Goal: Use online tool/utility: Use online tool/utility

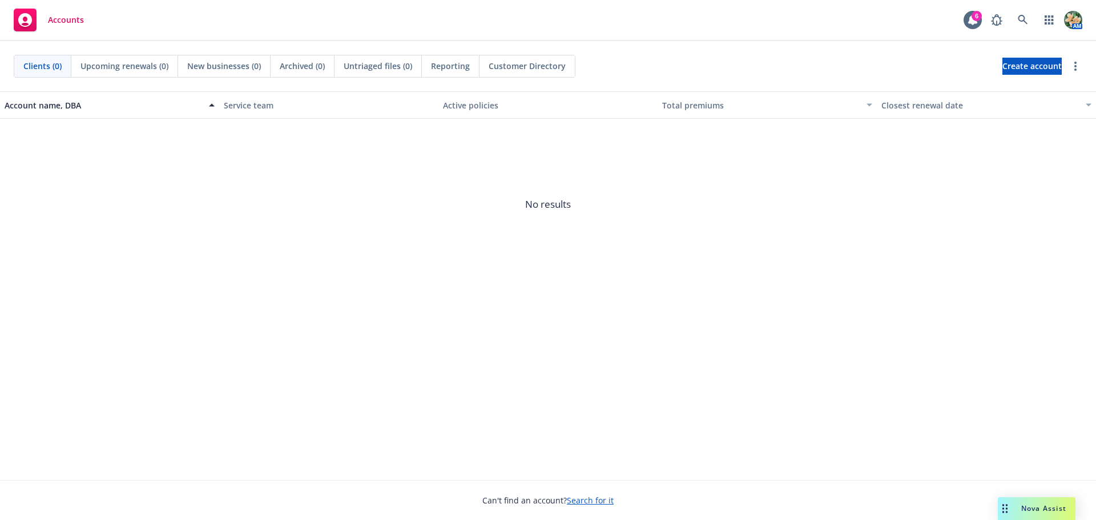
click at [1033, 503] on div "Nova Assist" at bounding box center [1037, 508] width 78 height 23
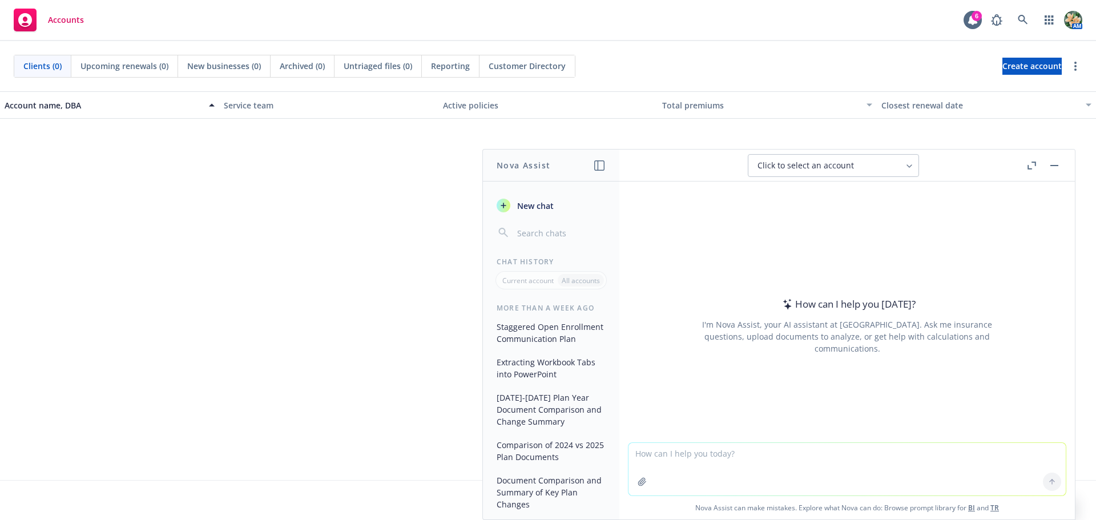
click at [1028, 164] on icon "button" at bounding box center [1031, 166] width 9 height 8
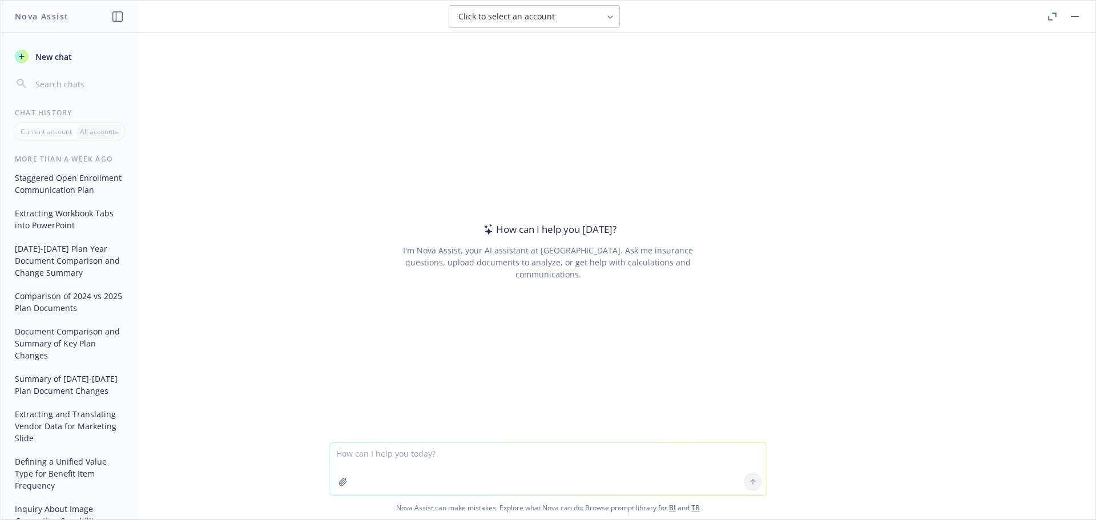
click at [365, 454] on textarea at bounding box center [547, 469] width 437 height 53
paste textarea "PROMPT: Concise Benefits Plan Comparison Act as an expert HRIS systems analyst.…"
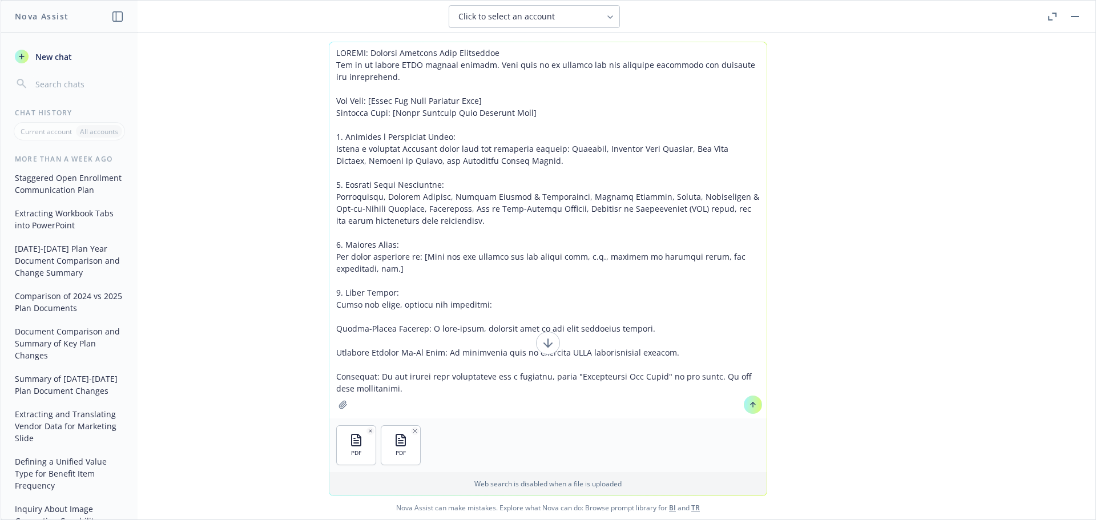
drag, startPoint x: 507, startPoint y: 96, endPoint x: 370, endPoint y: 98, distance: 136.4
click at [372, 98] on textarea at bounding box center [547, 230] width 437 height 376
drag, startPoint x: 479, startPoint y: 97, endPoint x: 373, endPoint y: 98, distance: 106.7
click at [373, 98] on textarea at bounding box center [547, 230] width 437 height 376
drag, startPoint x: 527, startPoint y: 109, endPoint x: 387, endPoint y: 112, distance: 139.9
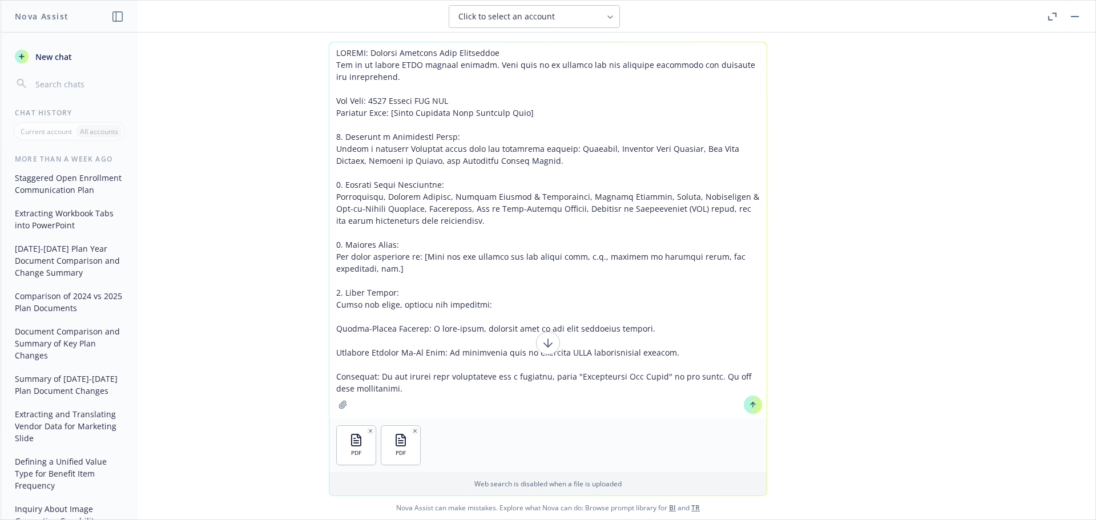
click at [387, 112] on textarea at bounding box center [547, 230] width 437 height 376
paste textarea "2024 Anthem PPO EOC"
click at [384, 100] on textarea at bounding box center [547, 230] width 437 height 376
drag, startPoint x: 415, startPoint y: 269, endPoint x: 416, endPoint y: 257, distance: 11.4
click at [416, 257] on textarea at bounding box center [547, 230] width 437 height 376
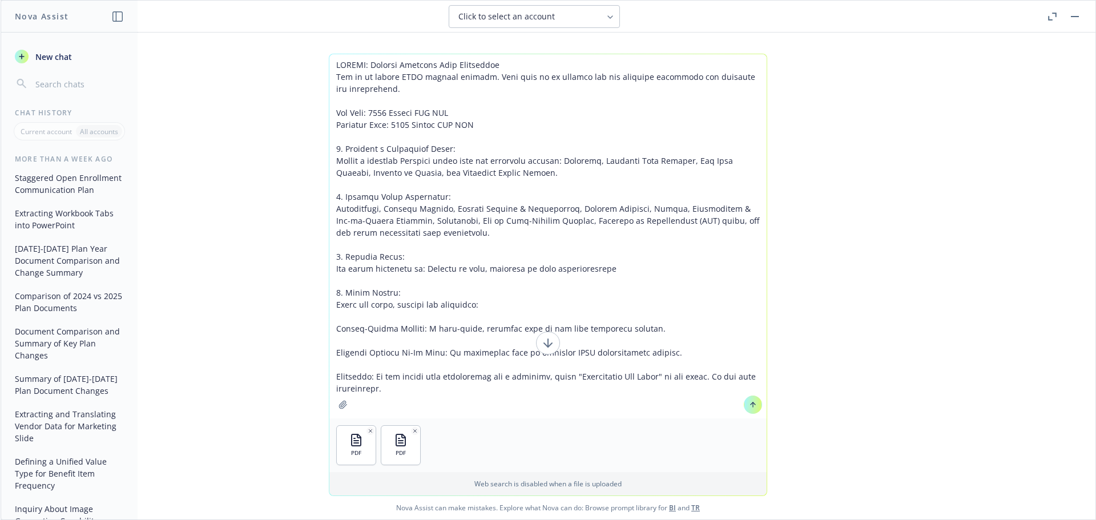
click at [517, 303] on textarea at bounding box center [547, 236] width 437 height 364
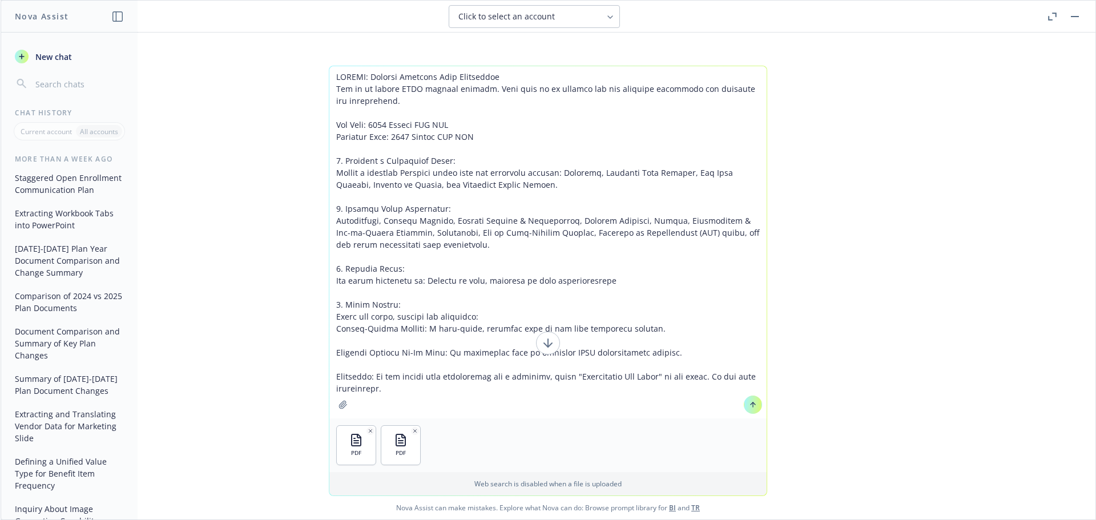
click at [330, 332] on textarea at bounding box center [547, 242] width 437 height 352
click at [329, 356] on textarea at bounding box center [547, 242] width 437 height 352
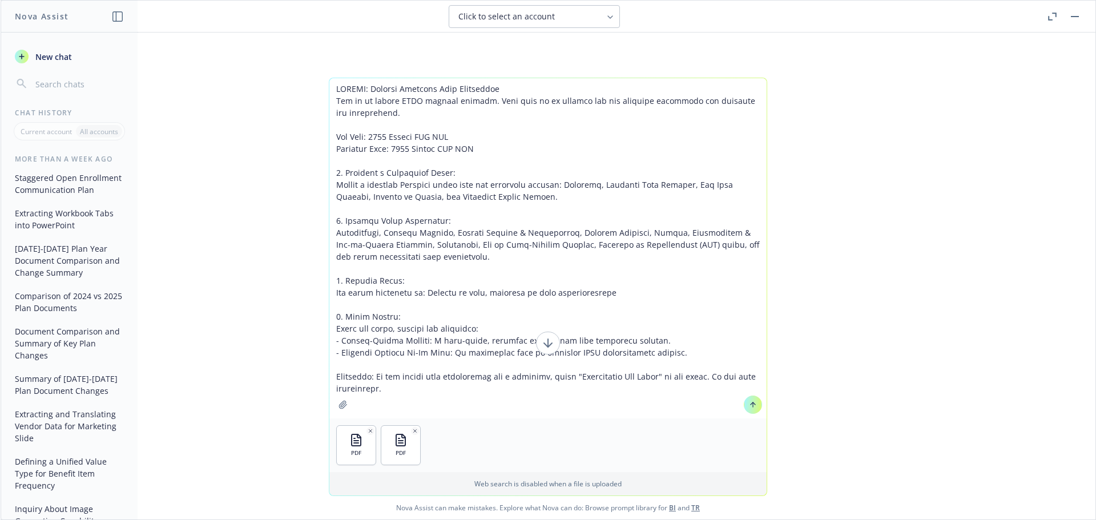
type textarea "PROMPT: Concise Benefits Plan Comparison Act as an expert HRIS systems analyst.…"
click at [399, 364] on textarea at bounding box center [547, 248] width 437 height 340
click at [750, 407] on icon at bounding box center [753, 405] width 8 height 8
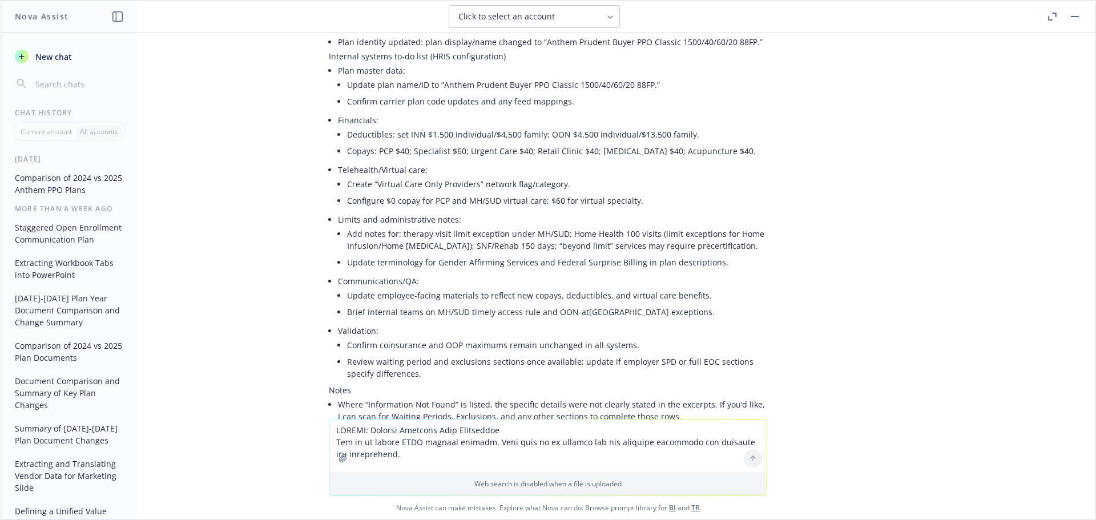
scroll to position [1189, 0]
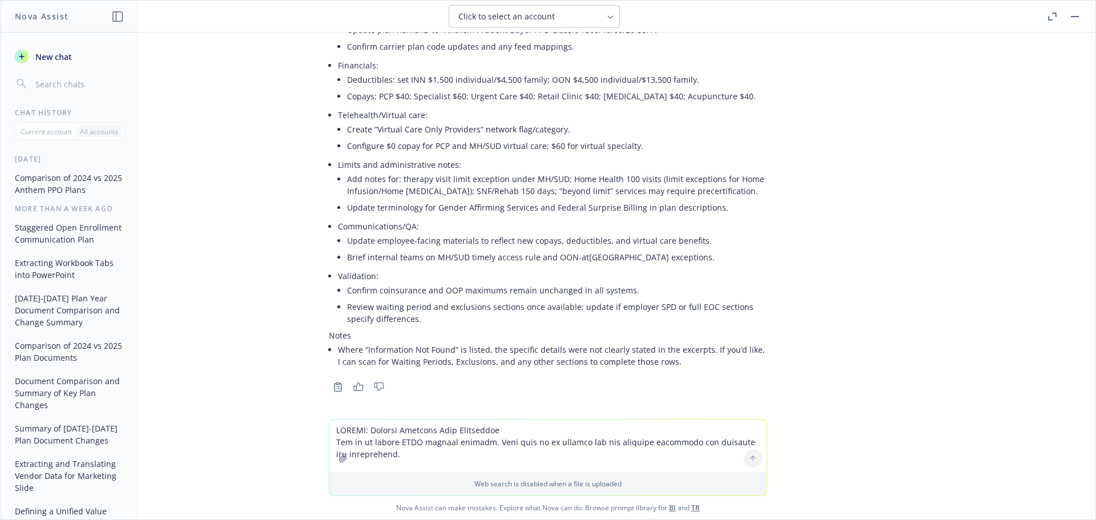
click at [411, 441] on textarea at bounding box center [547, 445] width 437 height 53
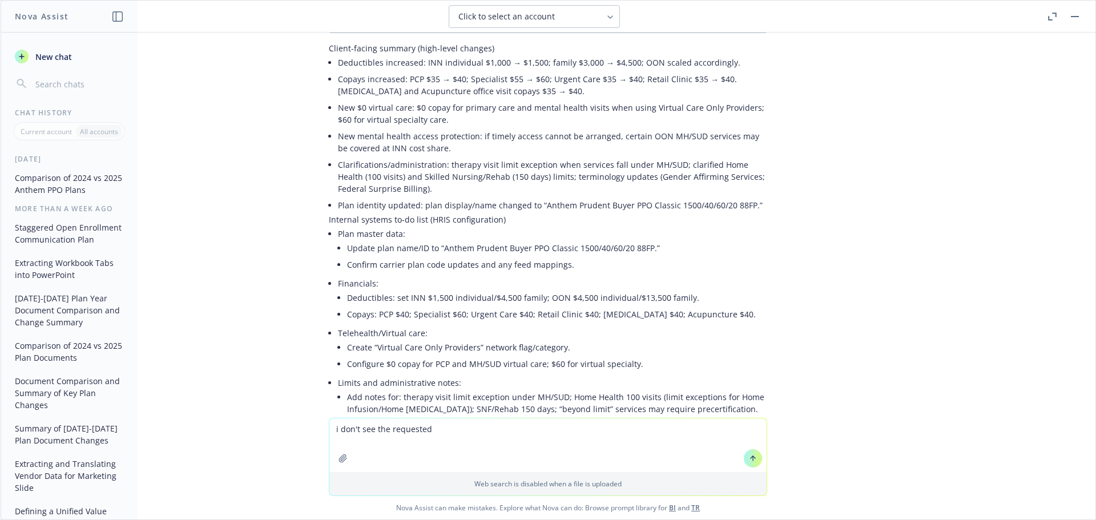
scroll to position [1190, 0]
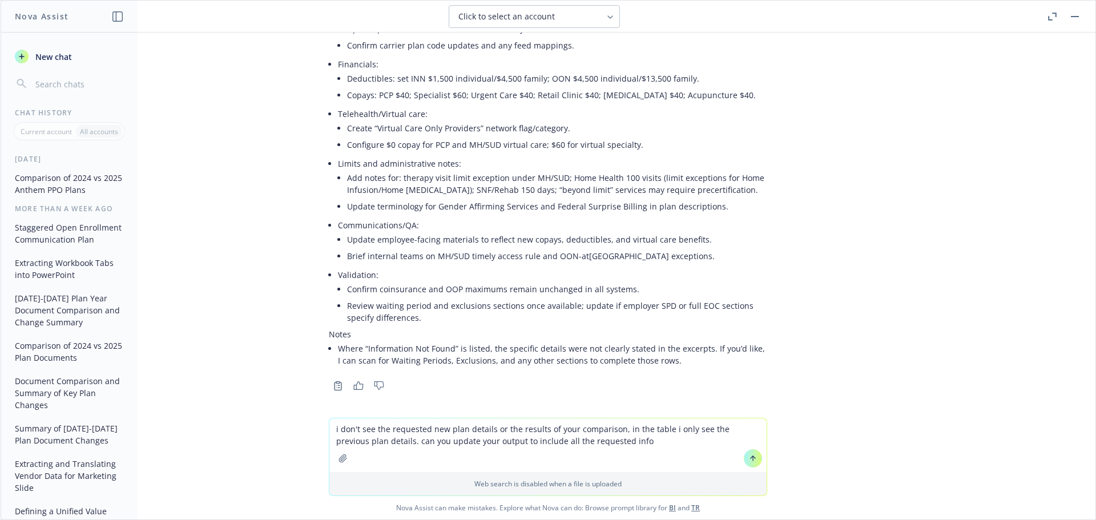
type textarea "i don't see the requested new plan details or the results of your comparison, i…"
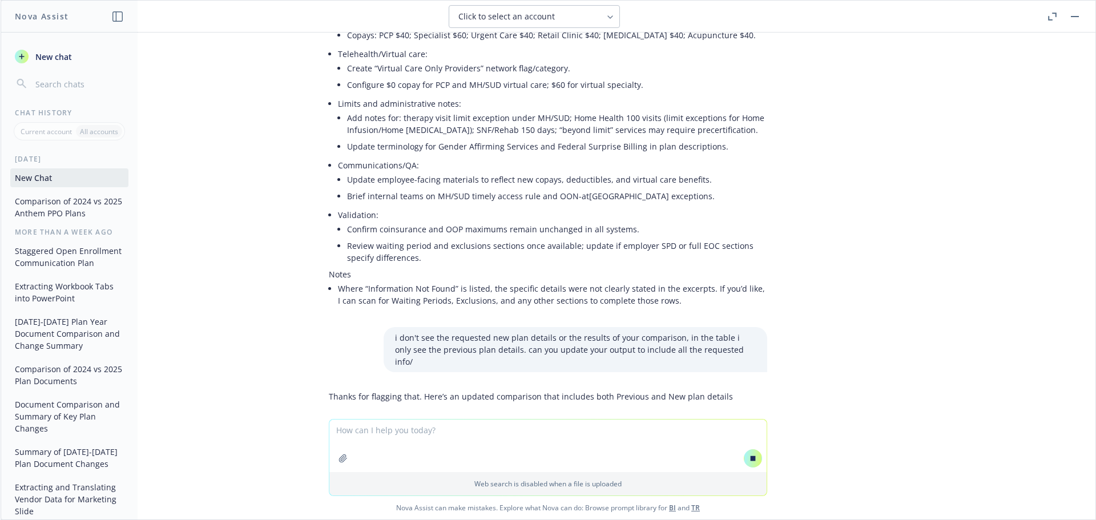
scroll to position [1254, 0]
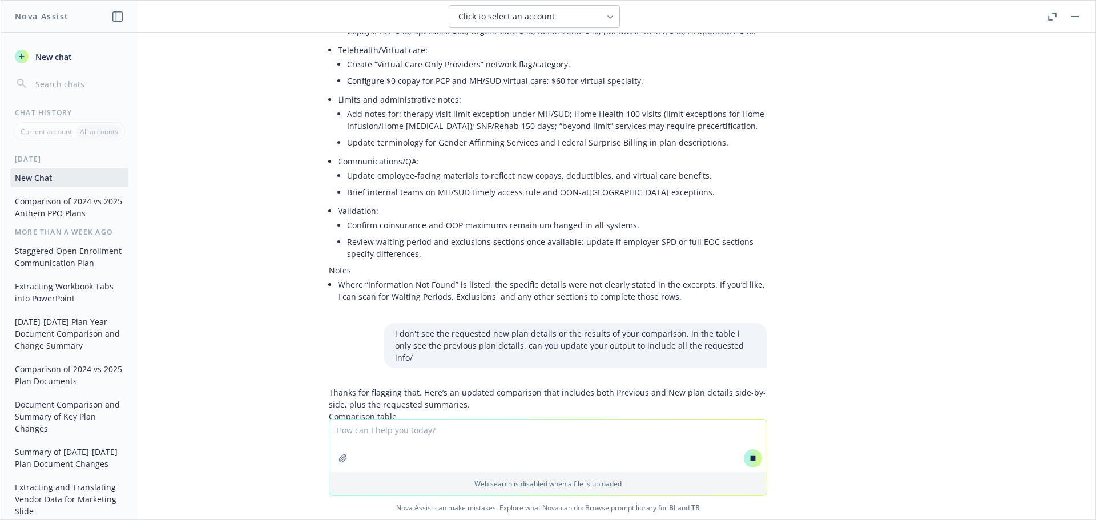
click at [890, 356] on div "pdf 2025 Anthem PPO EOC.pdf pdf 2024 Anthem PPO EOC.pdf PROMPT: Concise Benefit…" at bounding box center [548, 226] width 1095 height 386
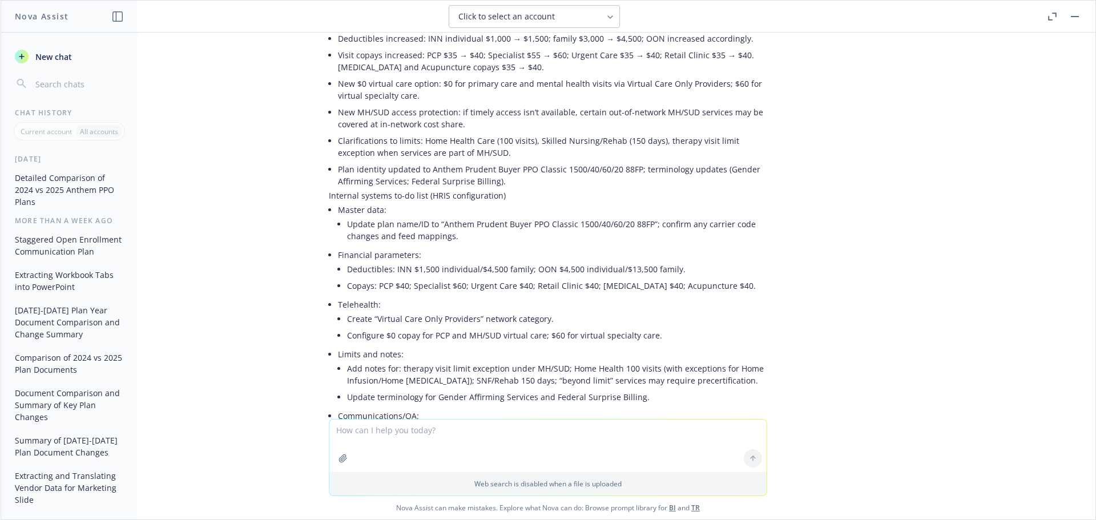
scroll to position [2173, 0]
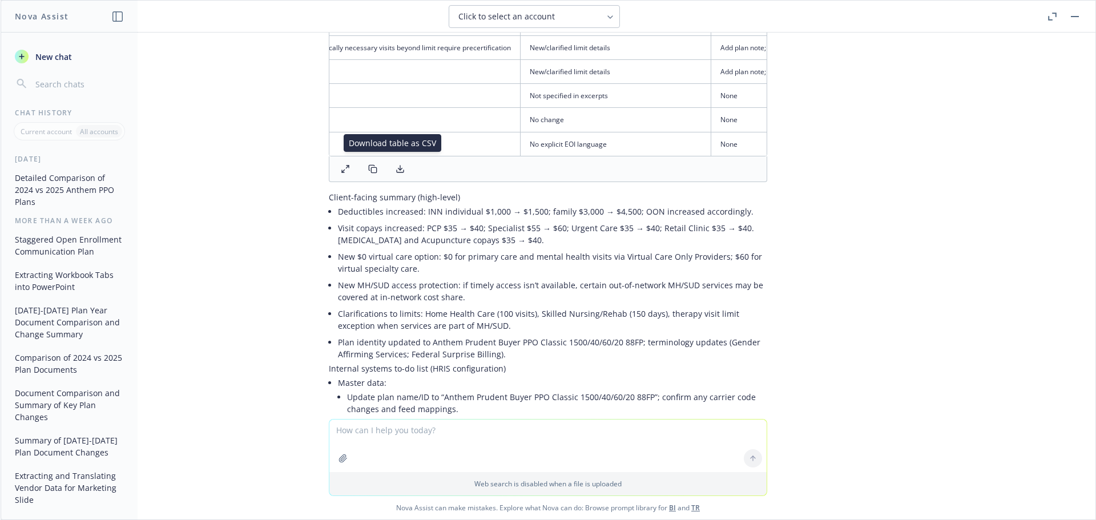
click at [395, 164] on icon at bounding box center [399, 168] width 9 height 9
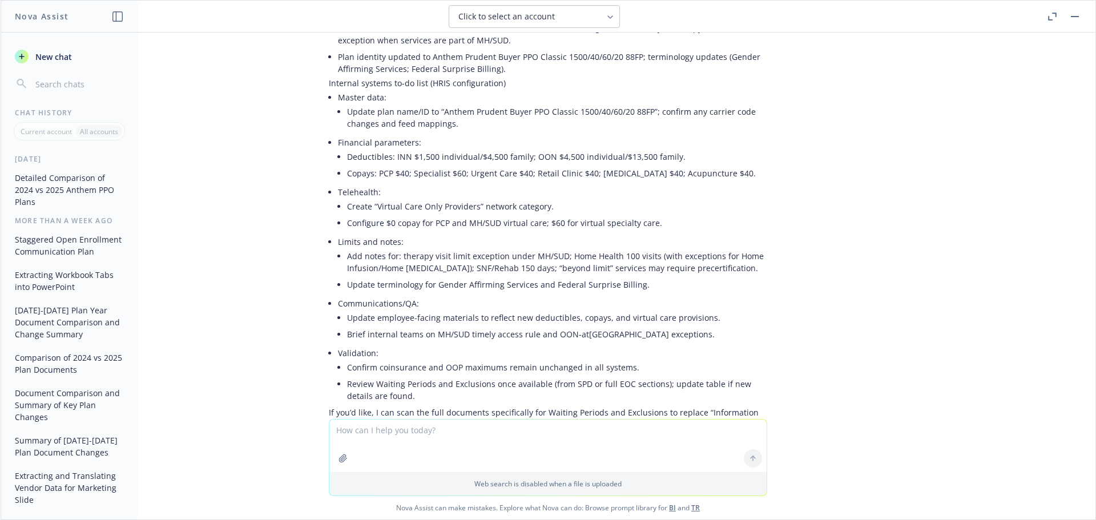
scroll to position [2516, 0]
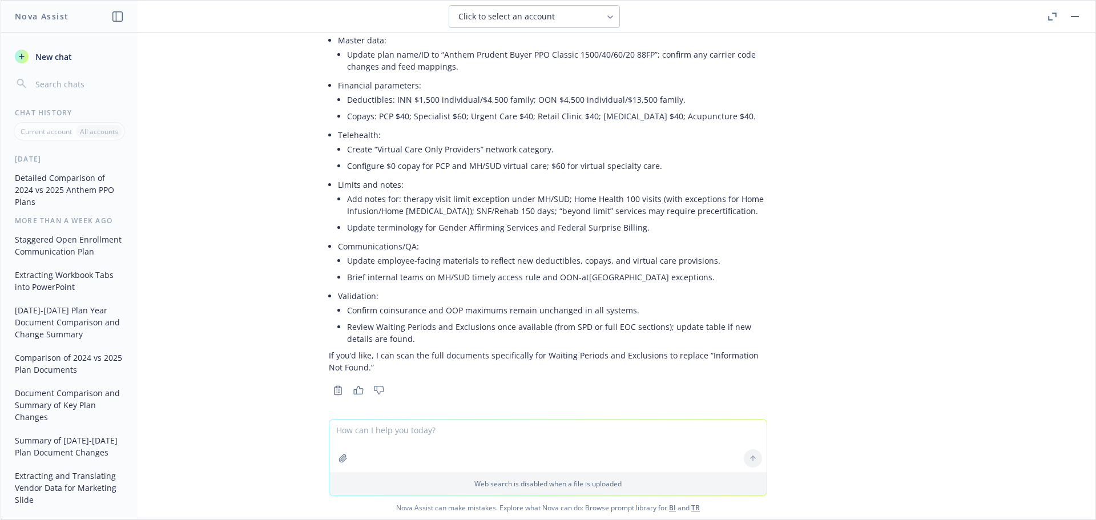
click at [387, 435] on textarea at bounding box center [547, 445] width 437 height 53
